Goal: Find specific page/section: Find specific page/section

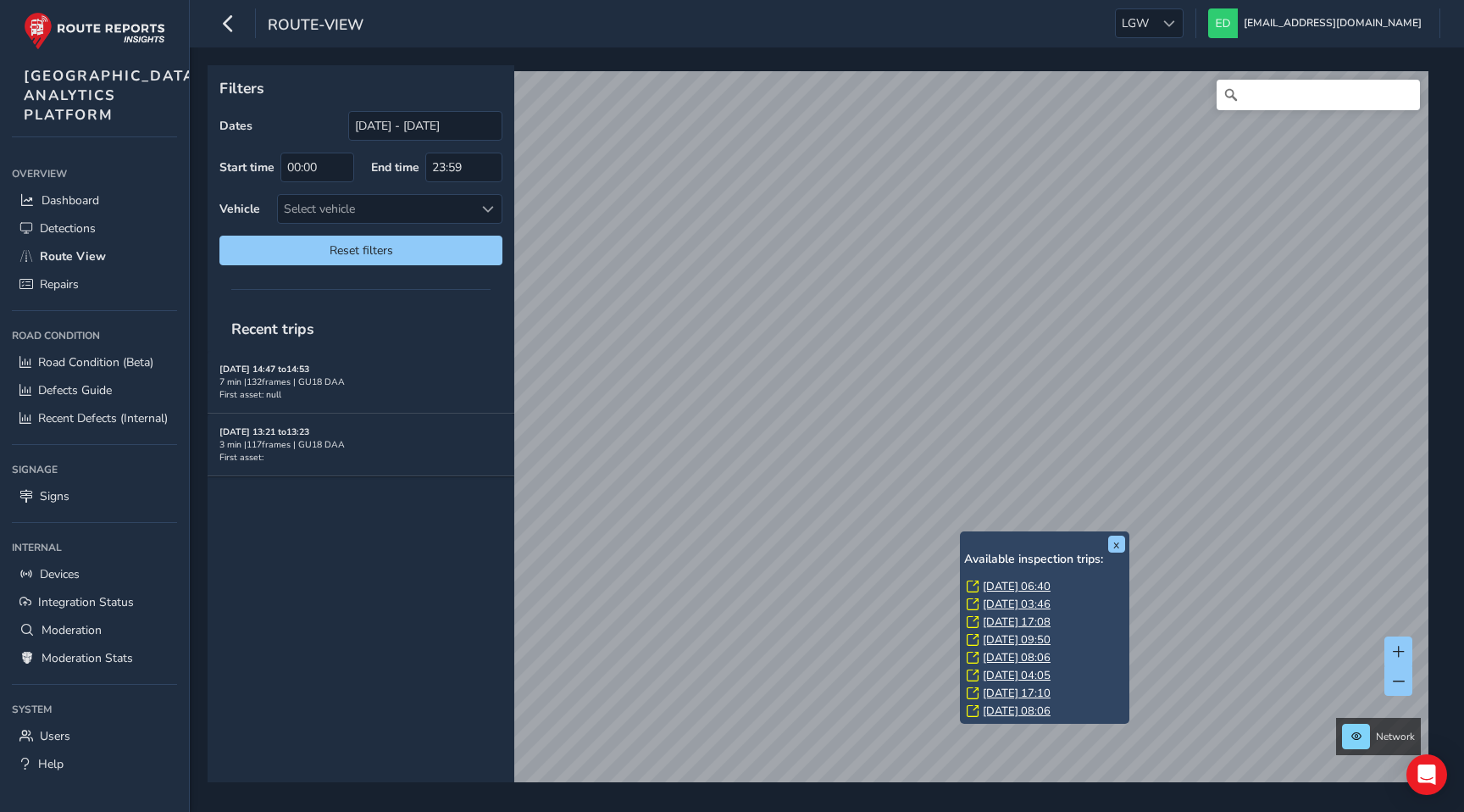
scroll to position [12, 0]
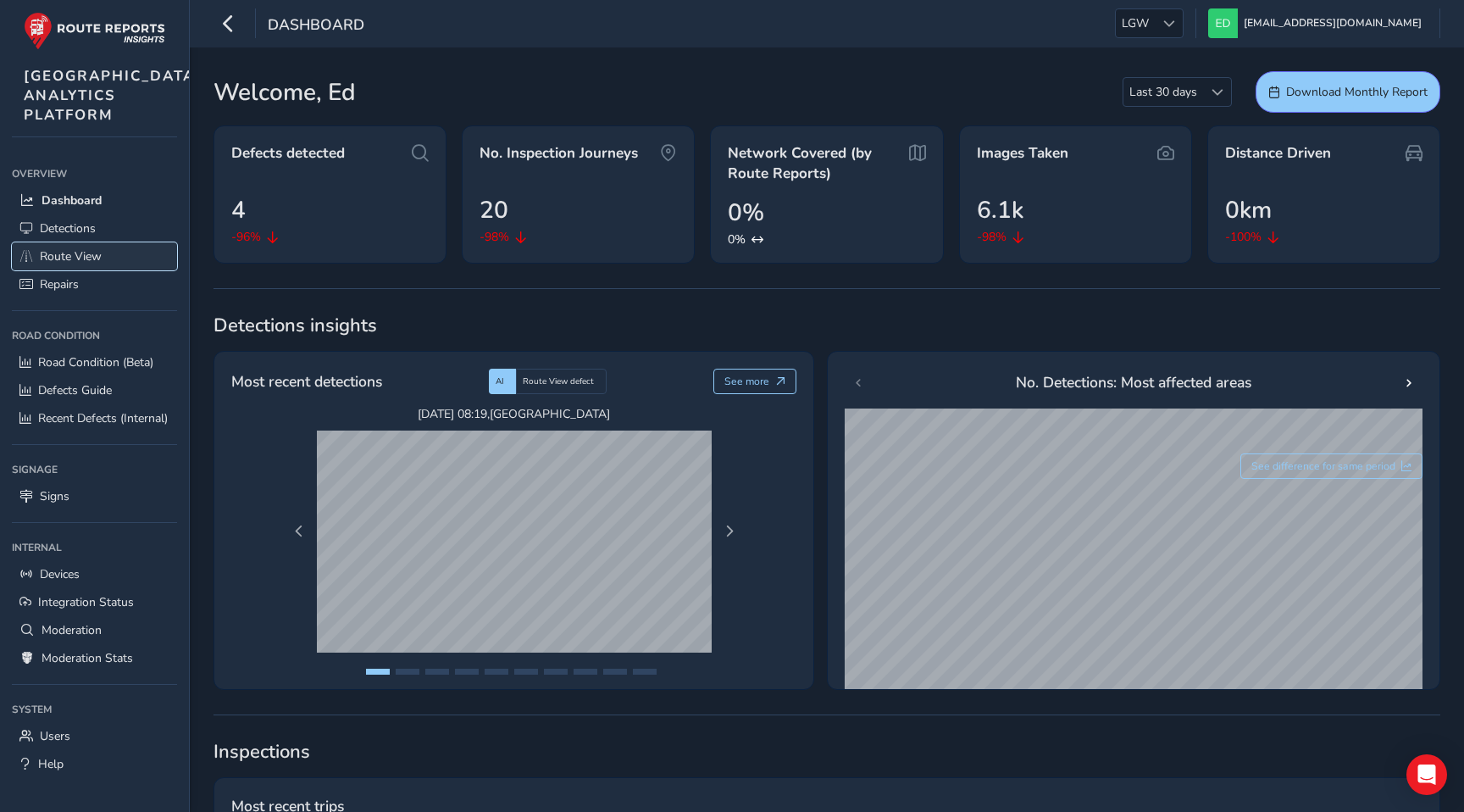
click at [86, 270] on link "Route View" at bounding box center [94, 256] width 165 height 28
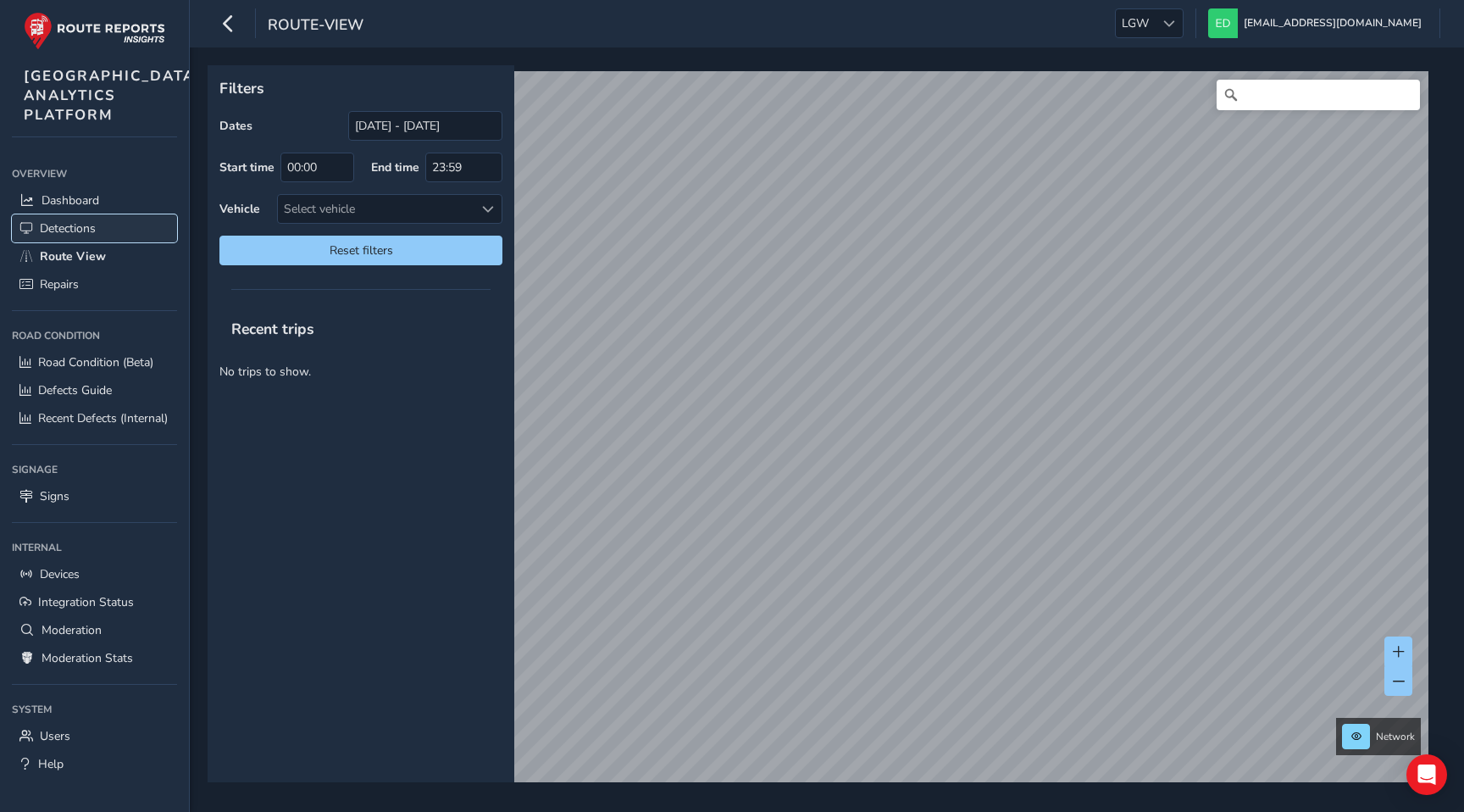
click at [72, 237] on span "Detections" at bounding box center [68, 228] width 56 height 16
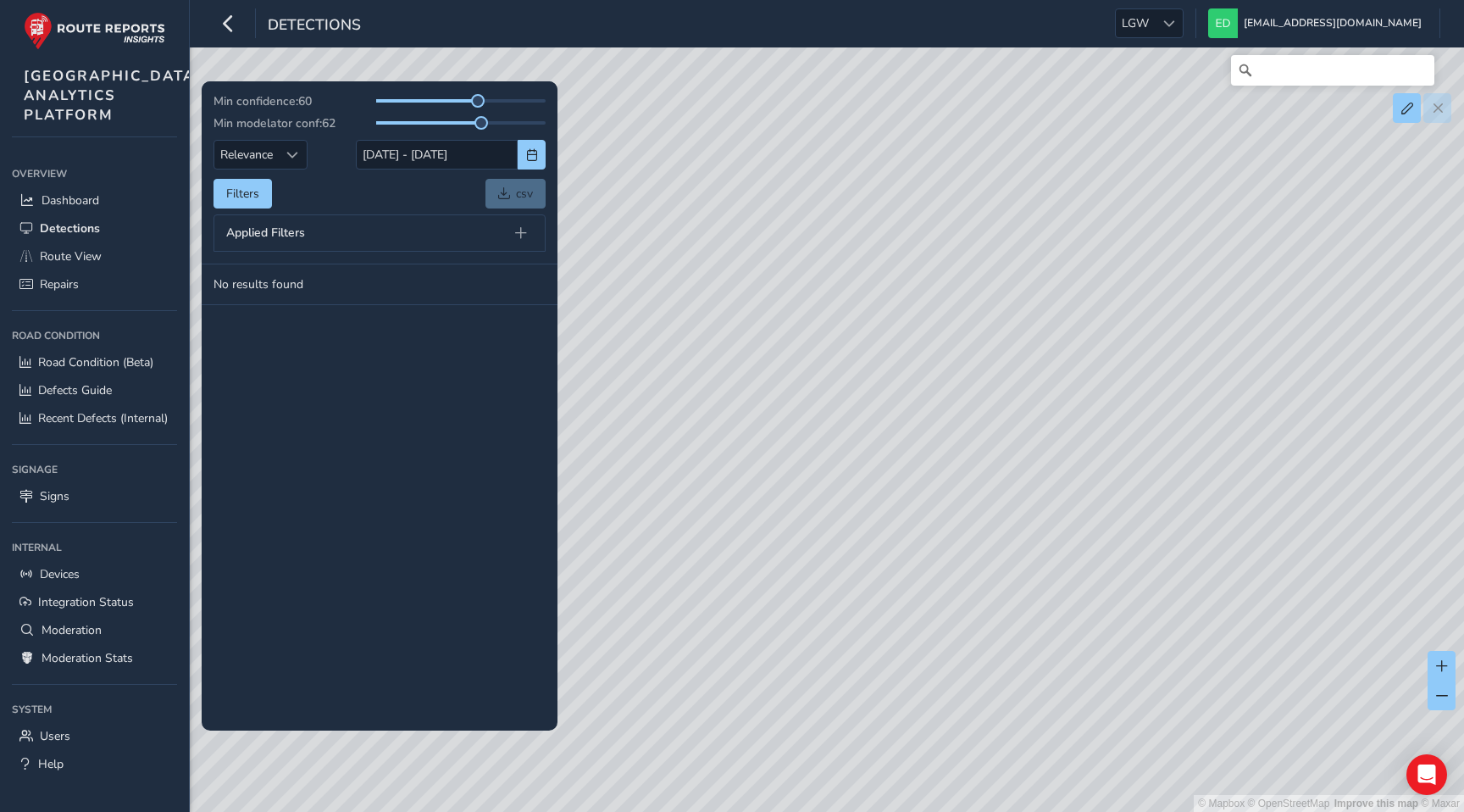
drag, startPoint x: 1170, startPoint y: 527, endPoint x: 659, endPoint y: 530, distance: 511.0
click at [659, 530] on div "© Mapbox © OpenStreetMap Improve this map © Maxar" at bounding box center [732, 406] width 1464 height 812
